Goal: Find contact information: Find contact information

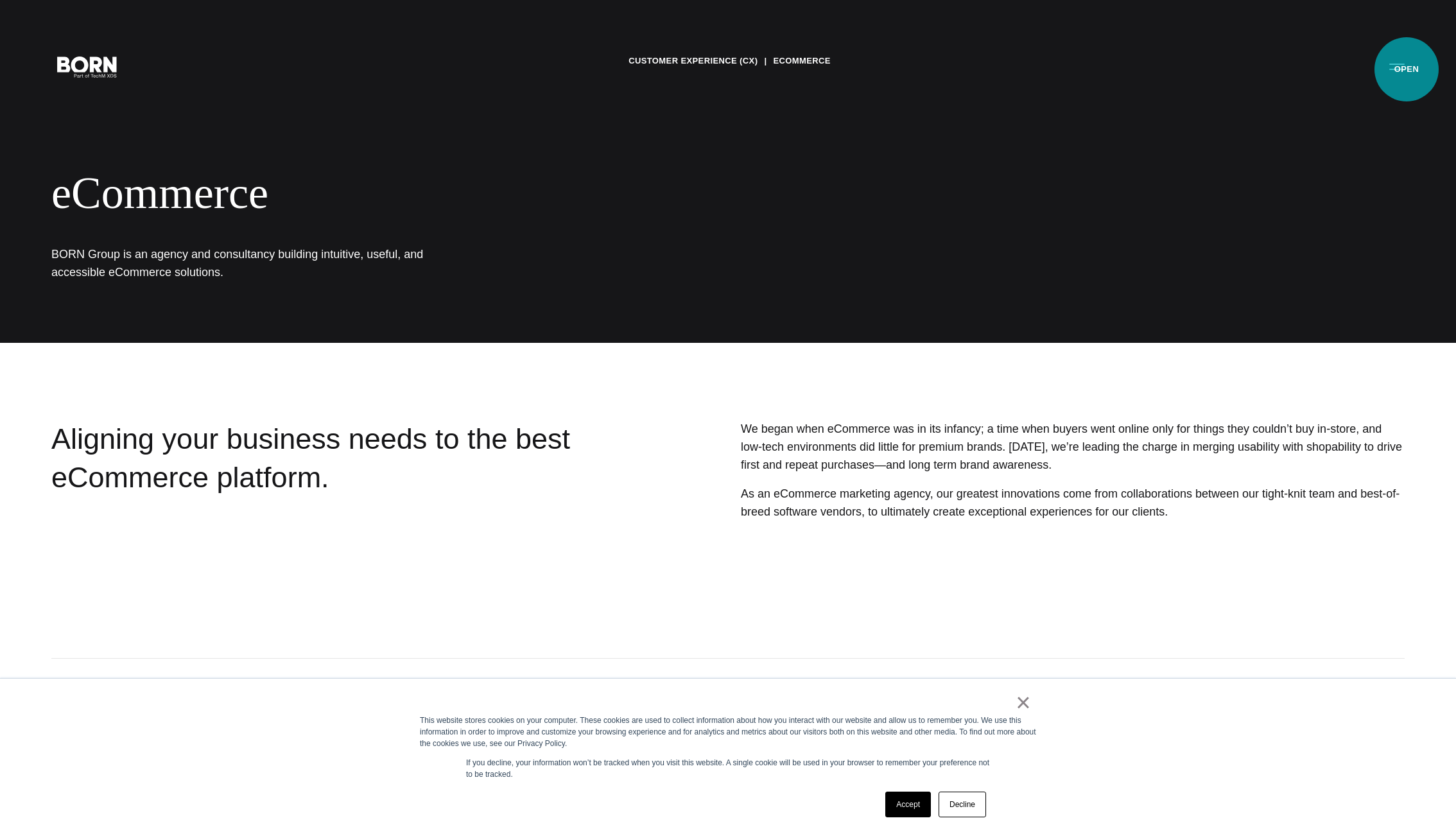
click at [1405, 70] on button "Primary Menu" at bounding box center [1397, 66] width 31 height 27
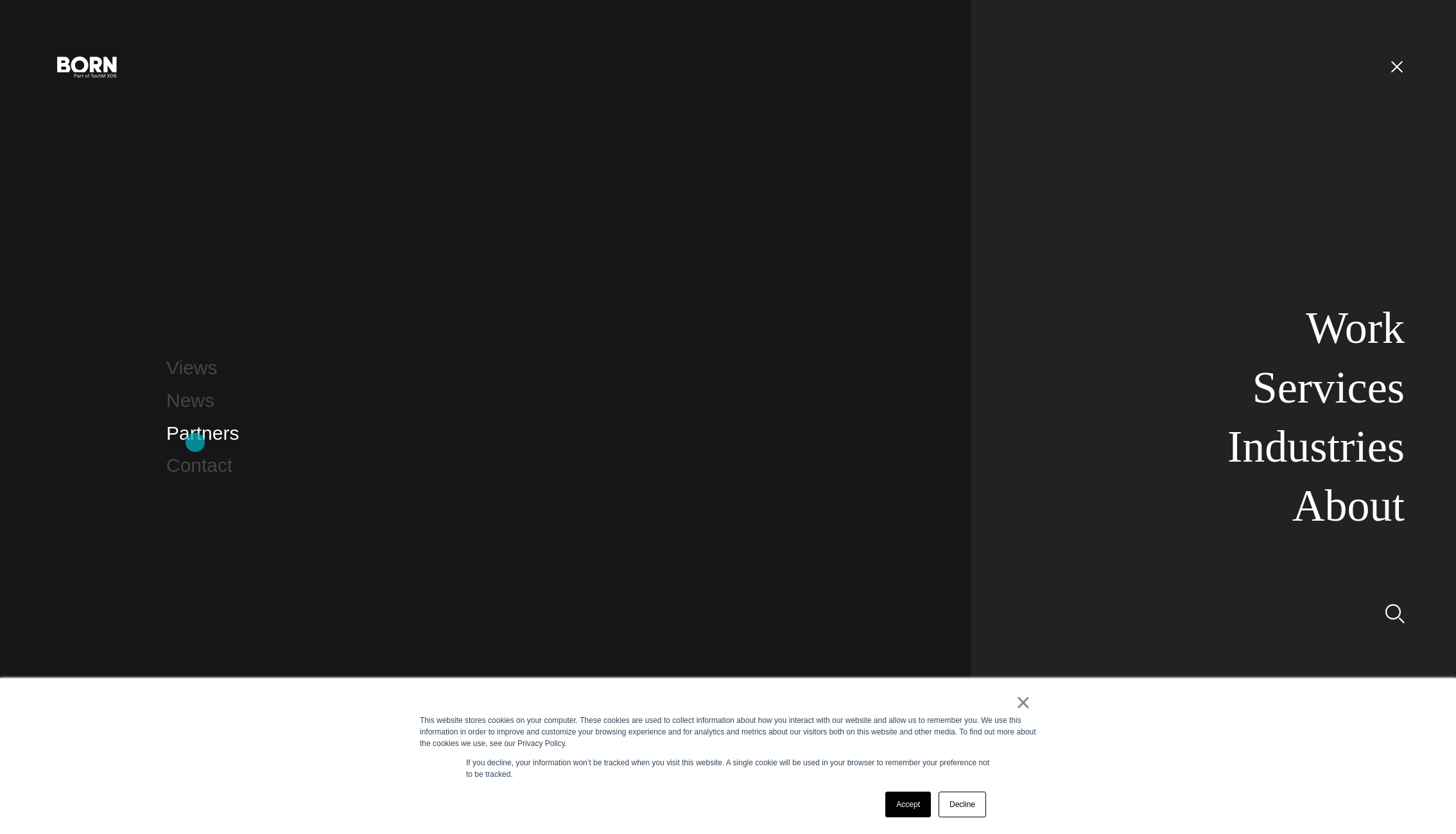
click at [195, 442] on link "Partners" at bounding box center [202, 433] width 72 height 22
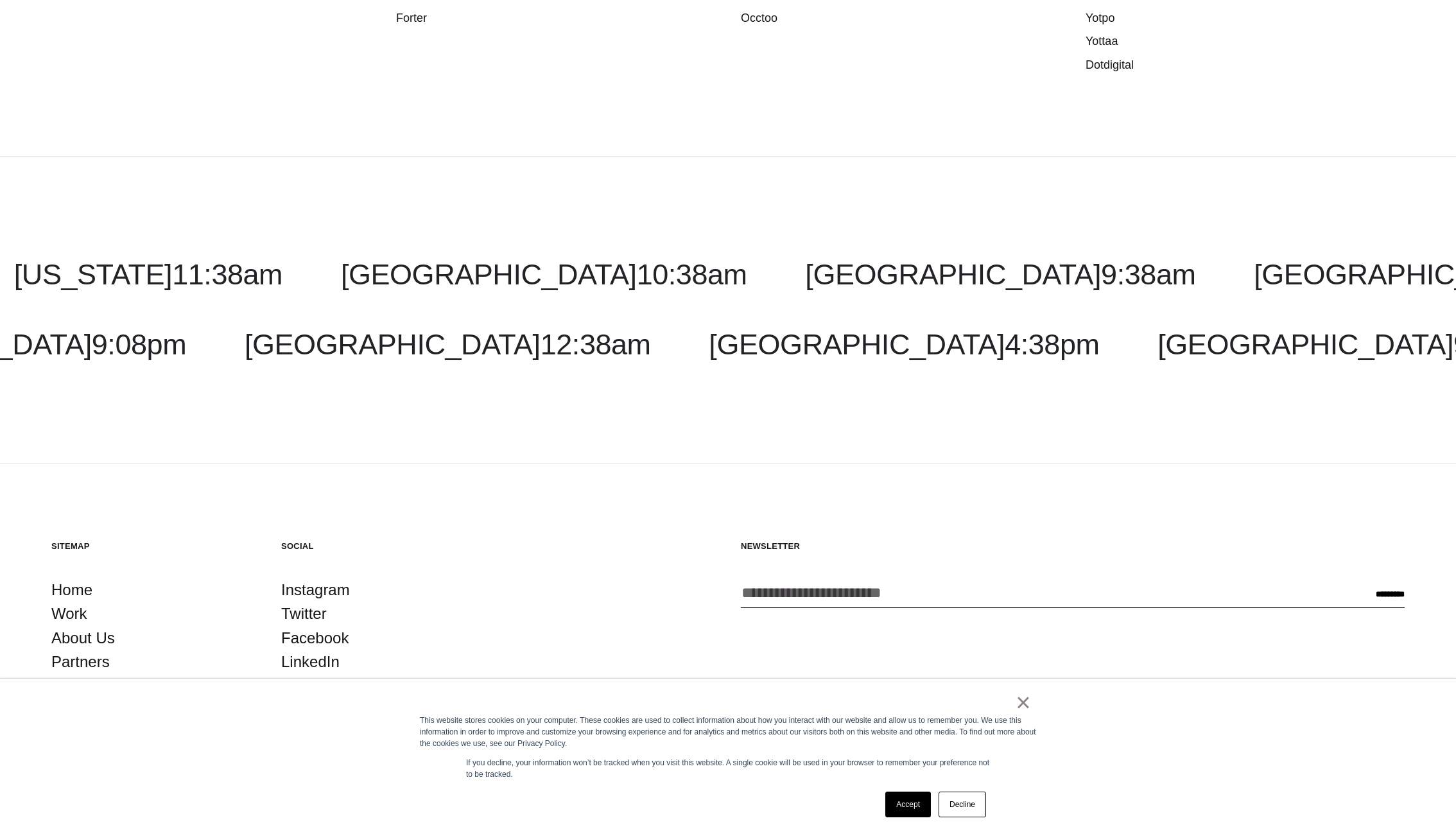
scroll to position [2028, 0]
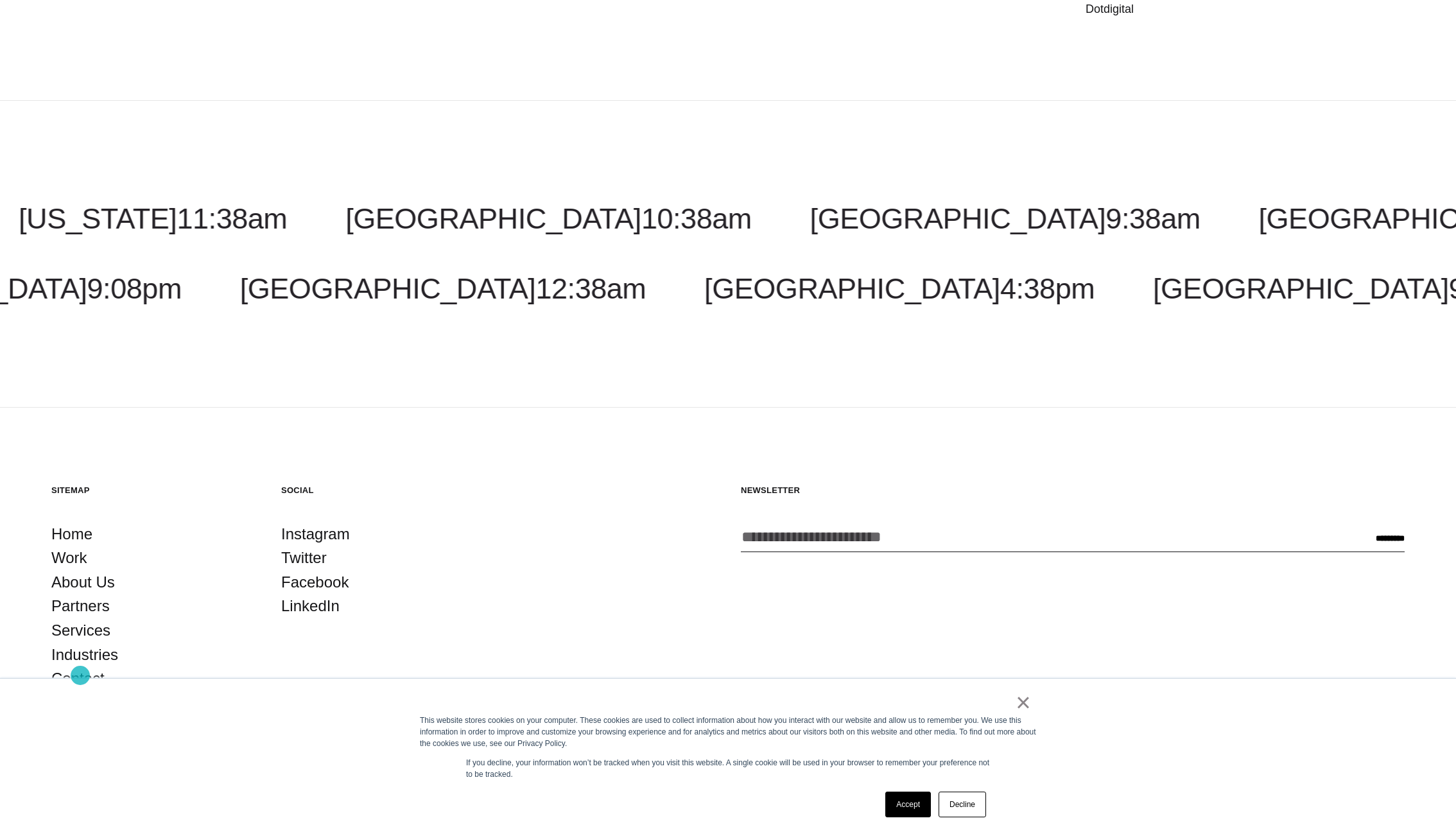
click at [80, 675] on link "Contact" at bounding box center [78, 678] width 53 height 24
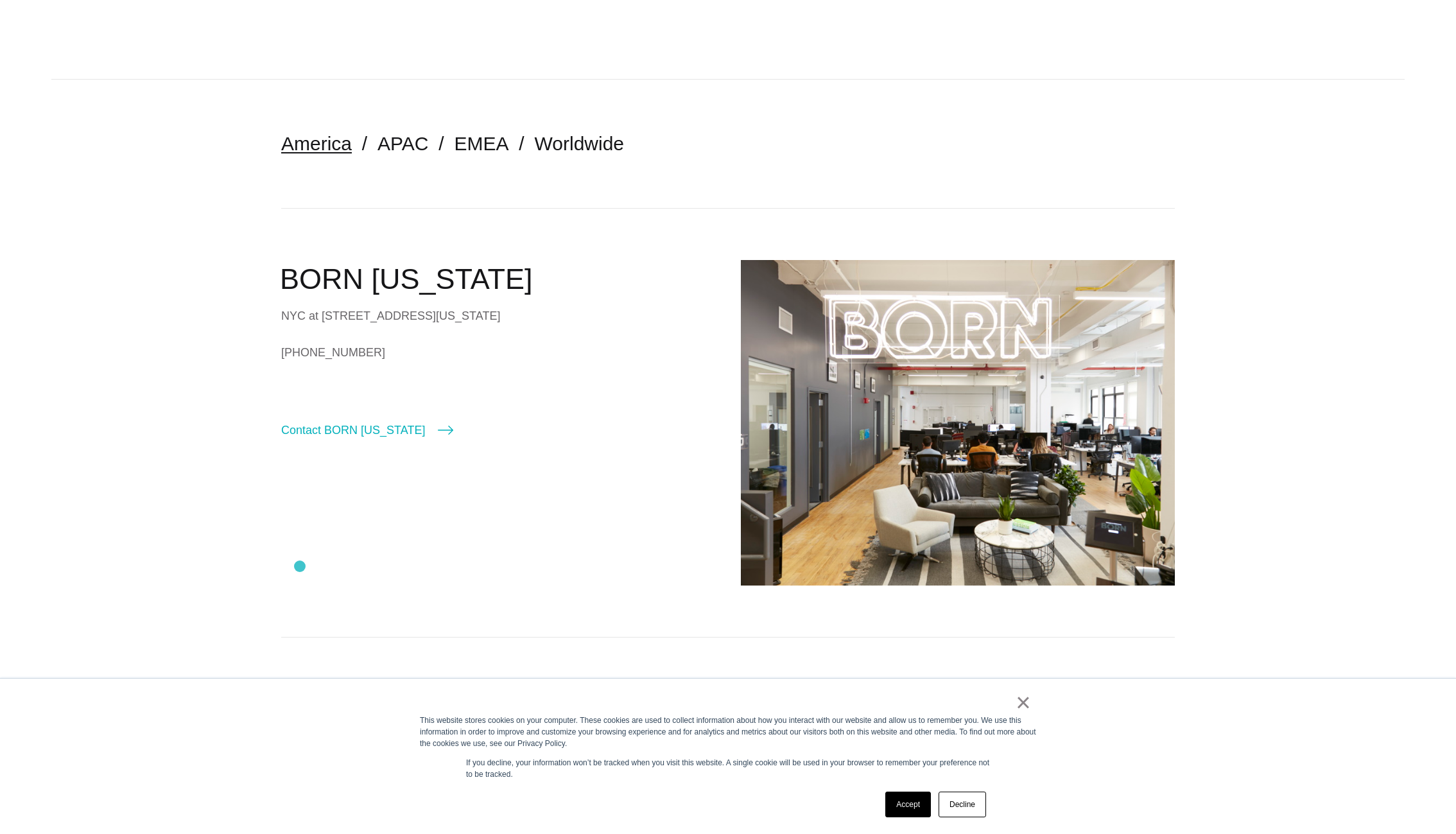
scroll to position [219, 0]
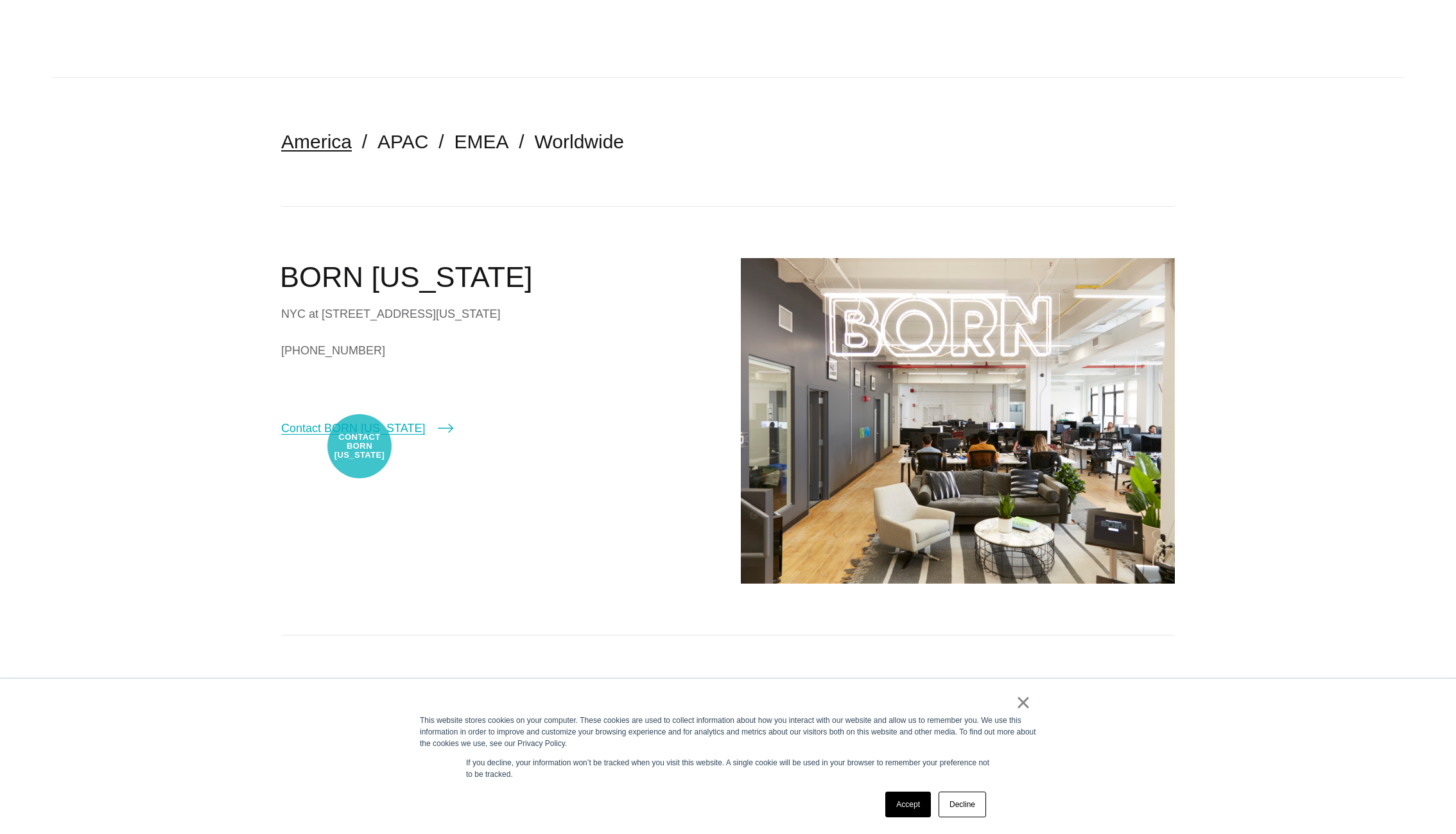
click at [359, 437] on link "Contact BORN [US_STATE]" at bounding box center [367, 428] width 172 height 18
select select "********"
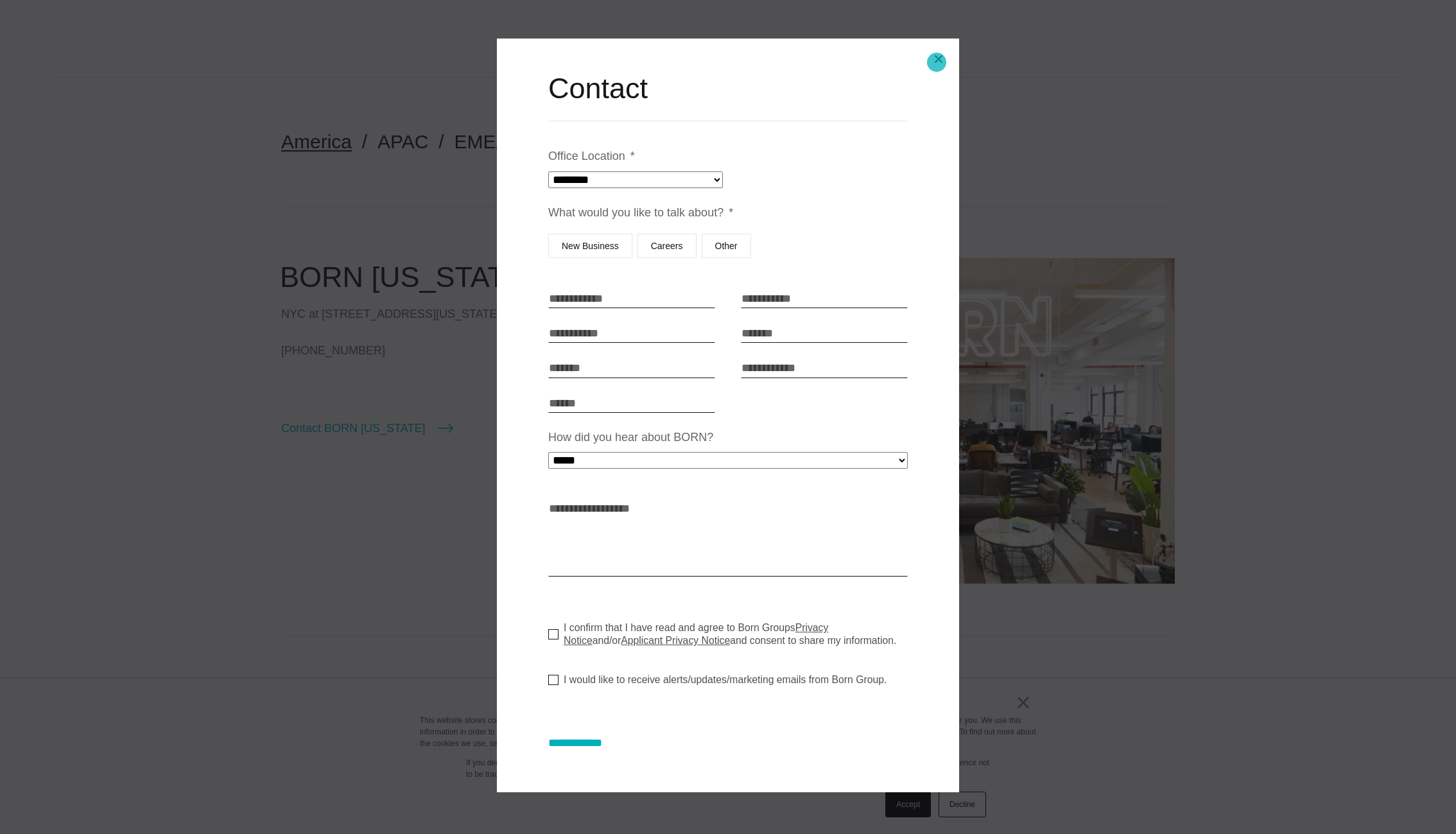
click at [936, 62] on button "Close modal" at bounding box center [938, 59] width 31 height 31
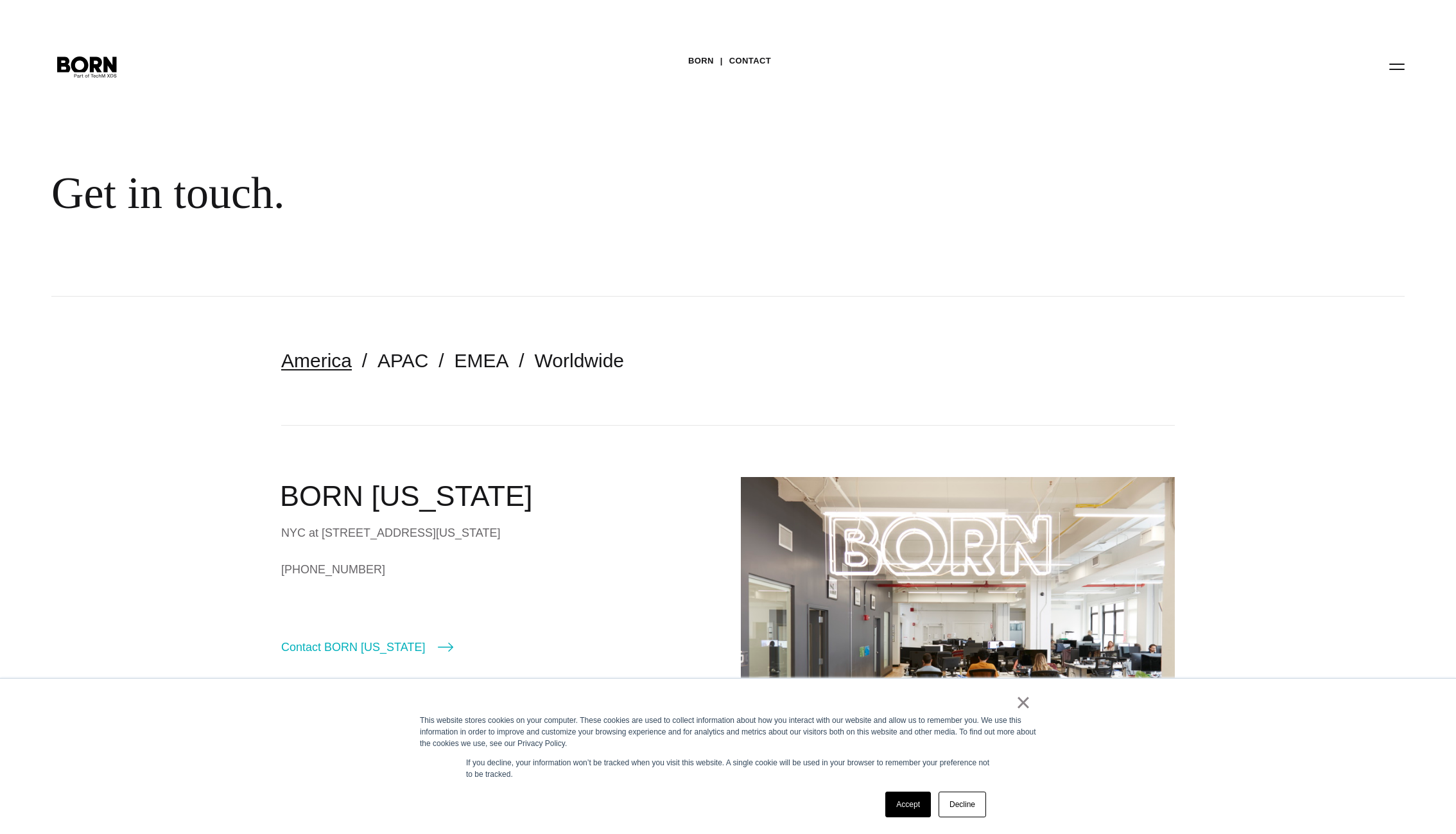
scroll to position [219, 0]
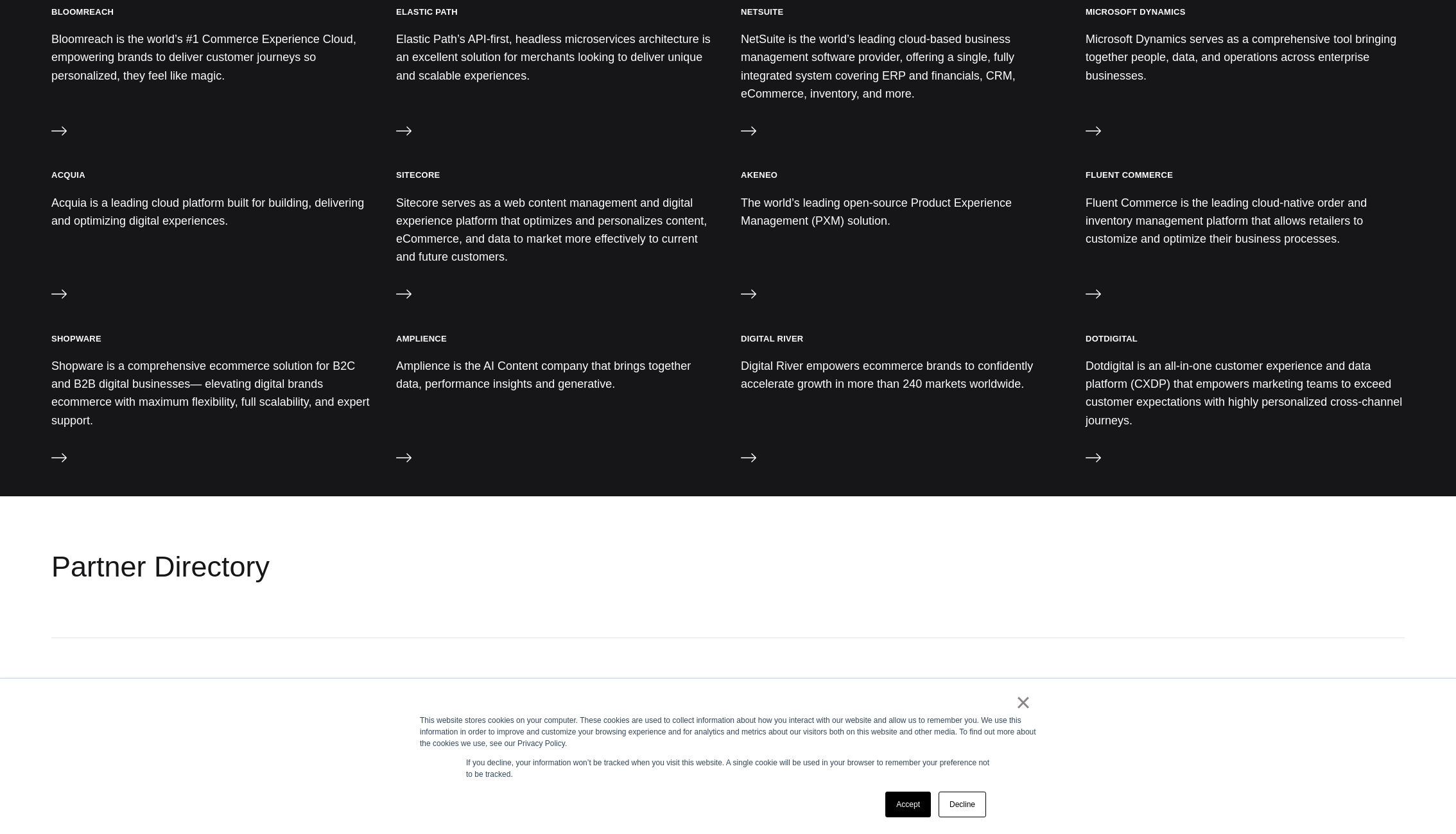
scroll to position [892, 0]
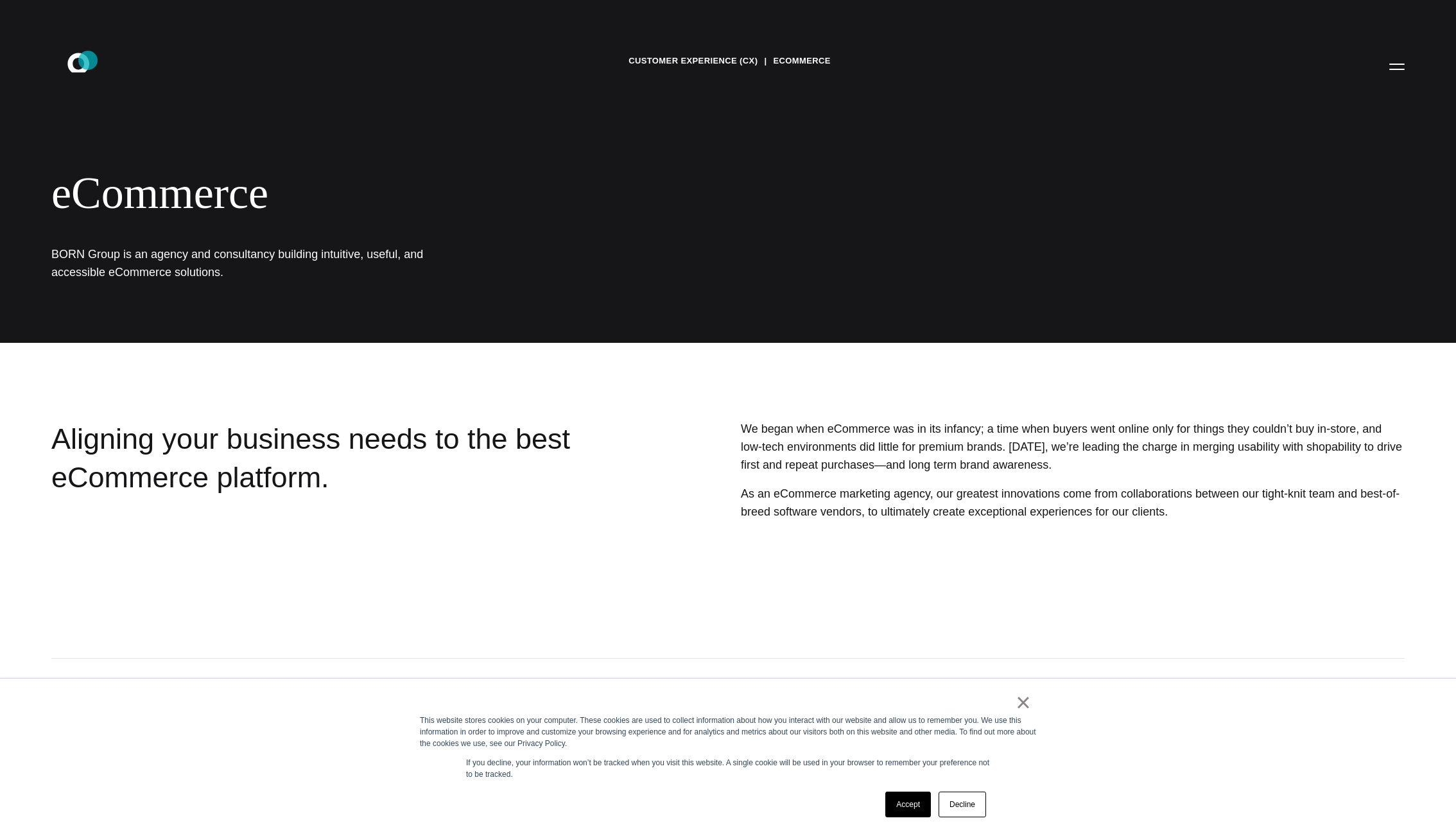
click at [90, 65] on icon ".st0{display:none;} .st1{display:inline;} .st2{font-family:'HelveticaNeue-Mediu…" at bounding box center [87, 66] width 82 height 33
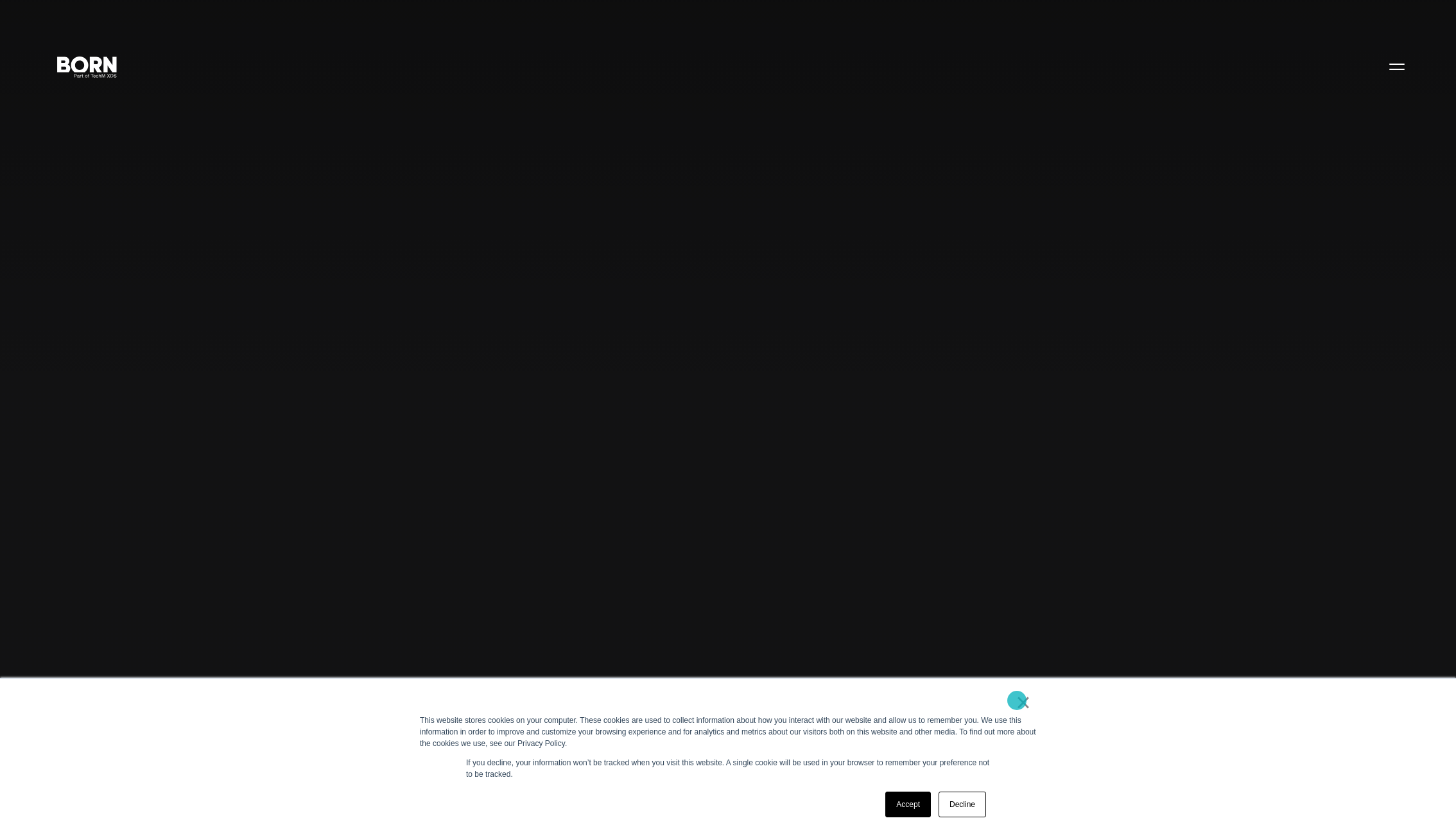
click at [1016, 700] on link "×" at bounding box center [1023, 703] width 16 height 12
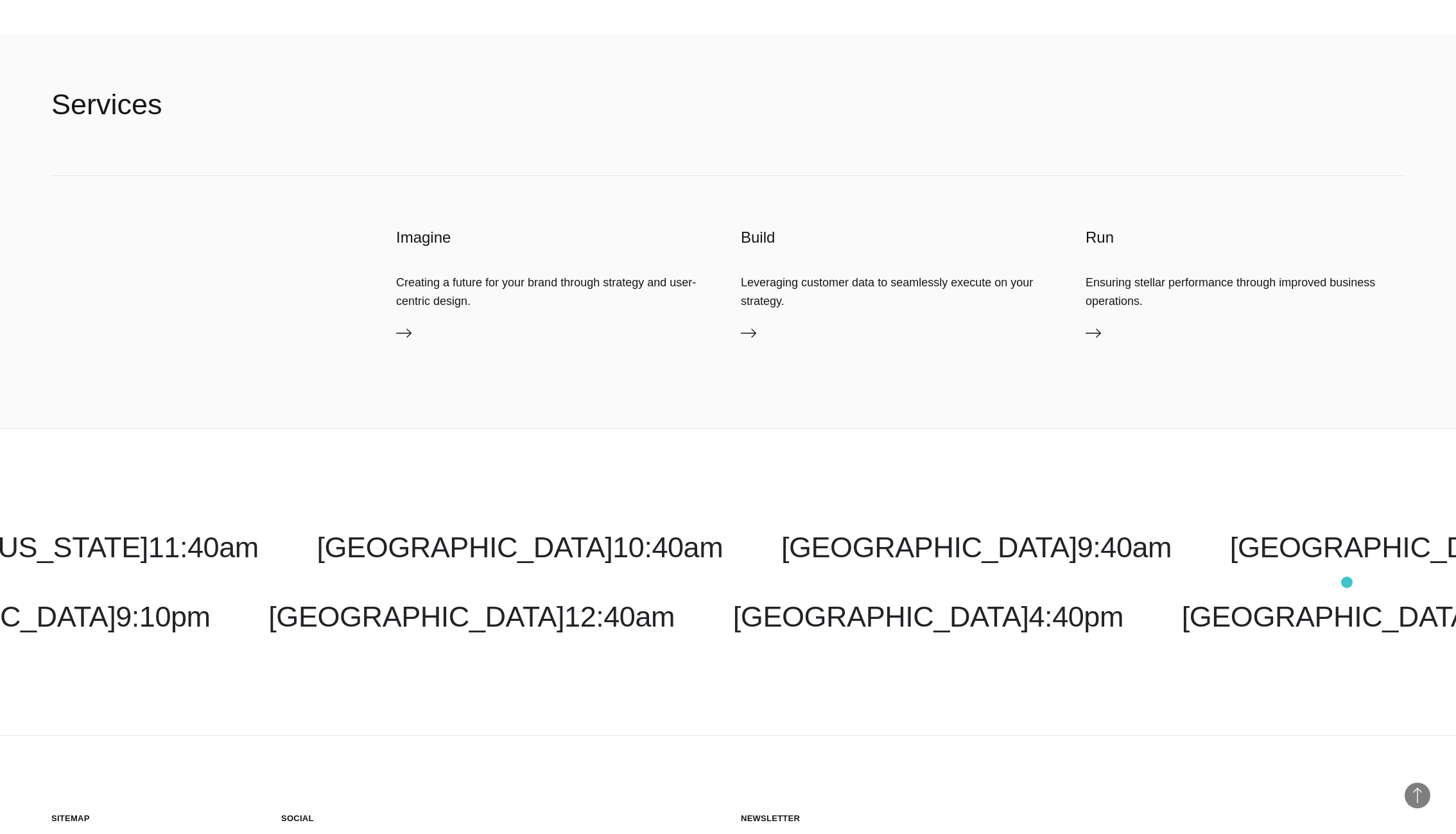
scroll to position [5301, 0]
